Goal: Find specific page/section

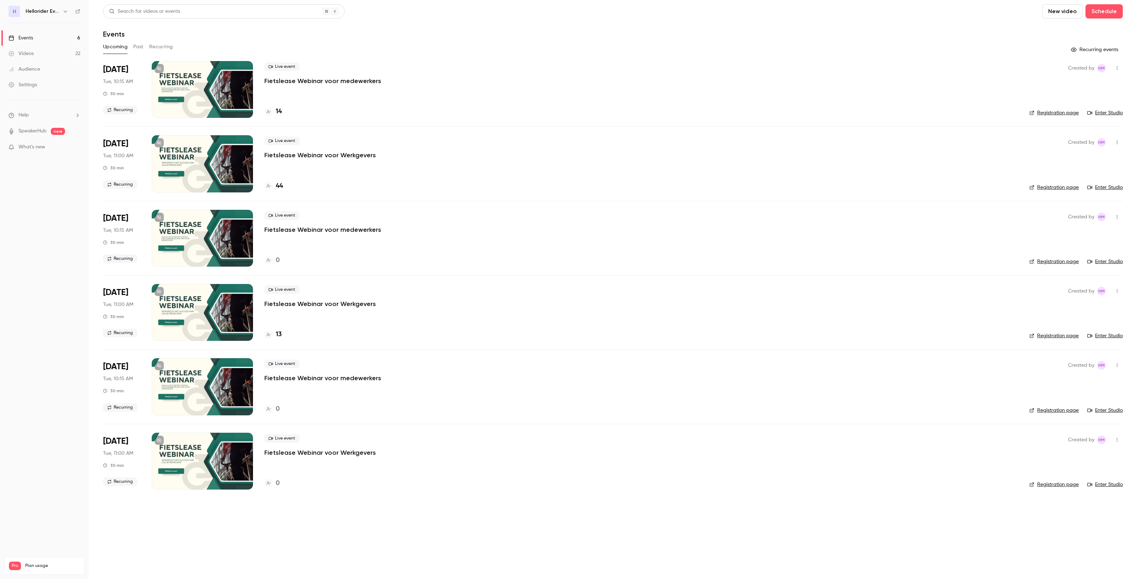
click at [50, 9] on h6 "Hellorider Events" at bounding box center [43, 11] width 34 height 7
click at [67, 9] on icon "button" at bounding box center [66, 12] width 6 height 6
click at [58, 63] on span "Switch channel" at bounding box center [44, 63] width 36 height 7
click at [70, 67] on link "Hellorider" at bounding box center [59, 59] width 107 height 21
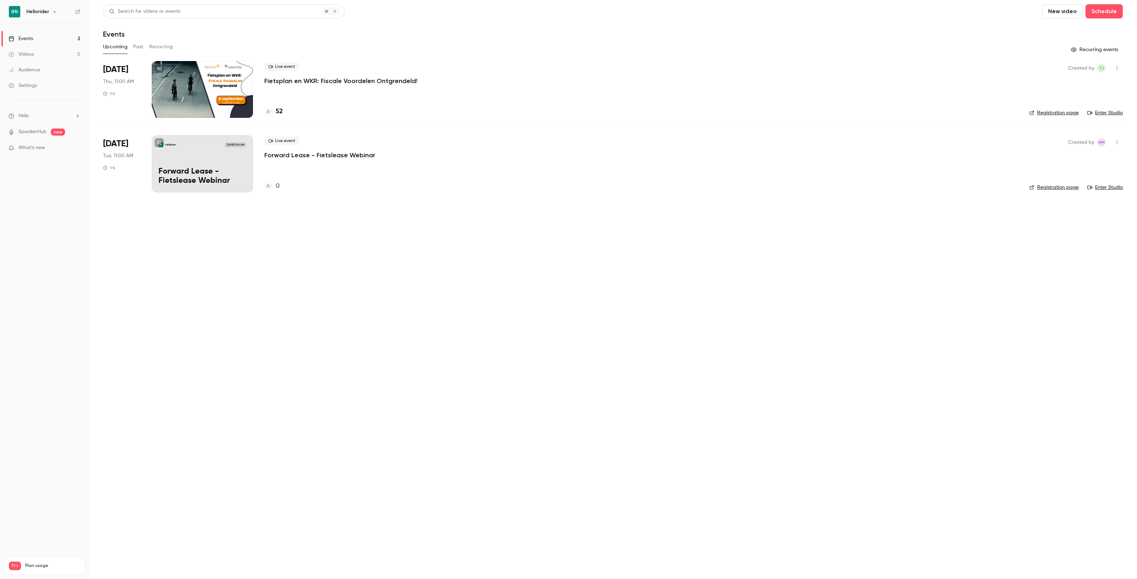
click at [294, 82] on p "Fietsplan en WKR: Fiscale Voordelen Ontgrendeld!" at bounding box center [340, 81] width 153 height 9
